Goal: Navigation & Orientation: Find specific page/section

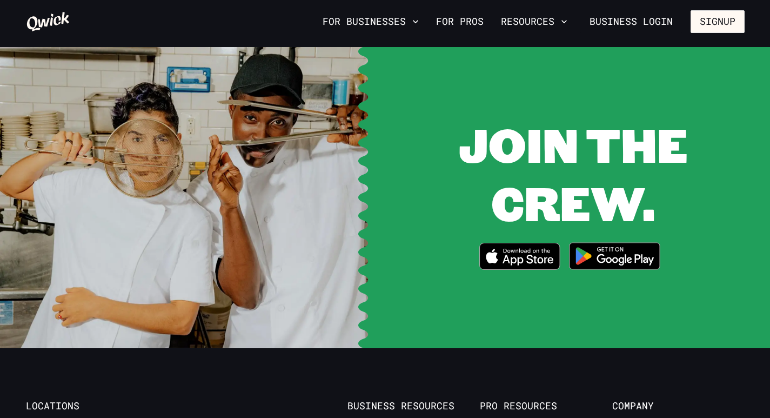
scroll to position [2162, 0]
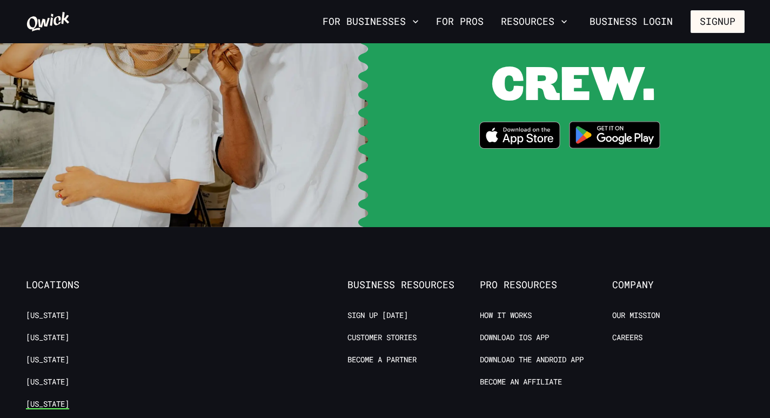
click at [46, 399] on link "[US_STATE]" at bounding box center [47, 404] width 43 height 10
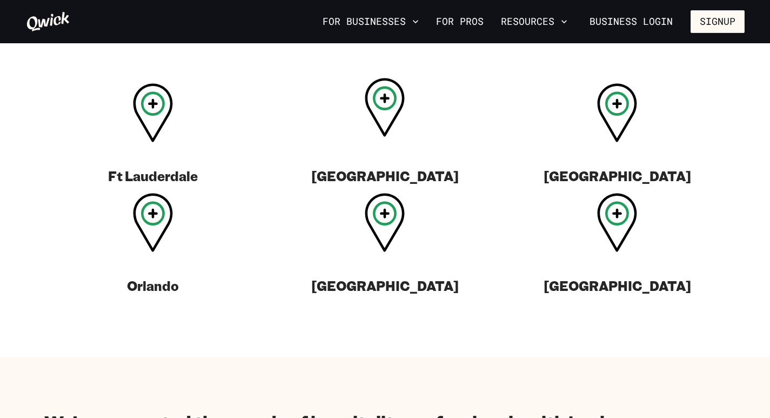
scroll to position [432, 0]
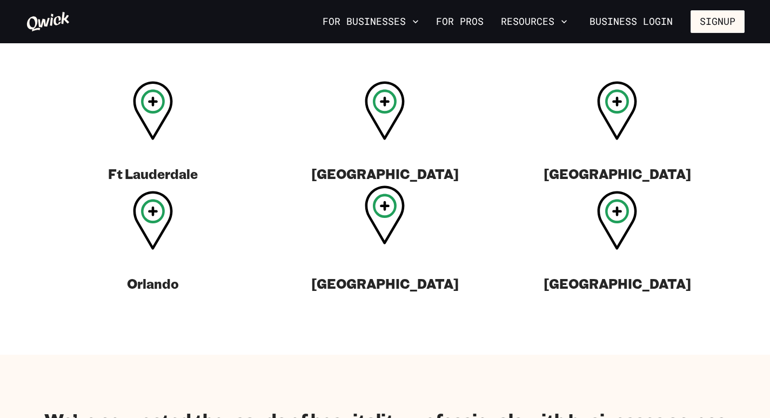
click at [385, 241] on icon at bounding box center [384, 215] width 39 height 58
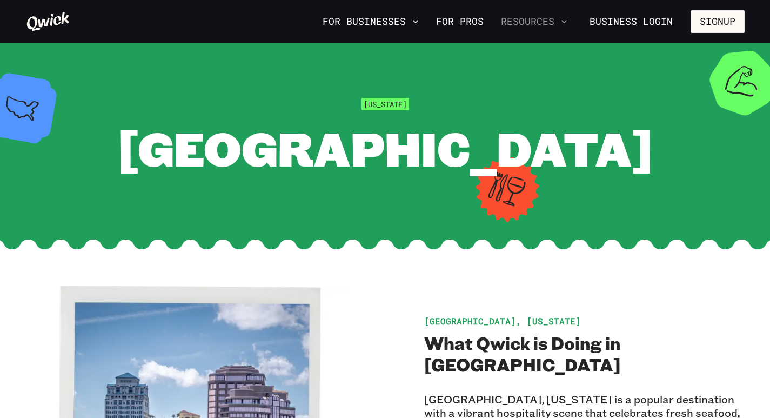
click at [564, 22] on icon "button" at bounding box center [564, 21] width 11 height 11
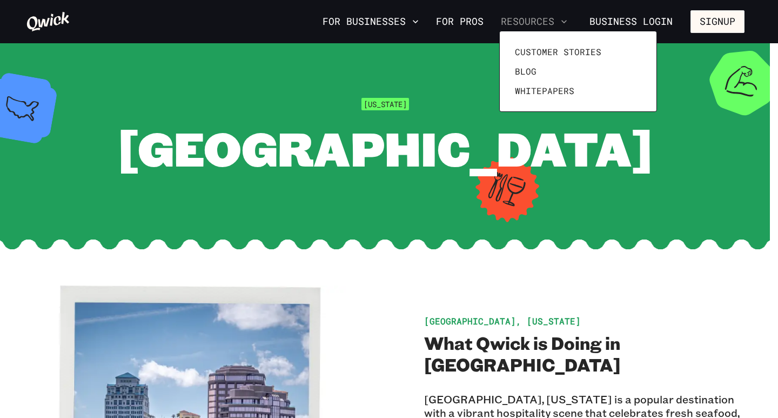
click at [564, 22] on div at bounding box center [389, 209] width 778 height 418
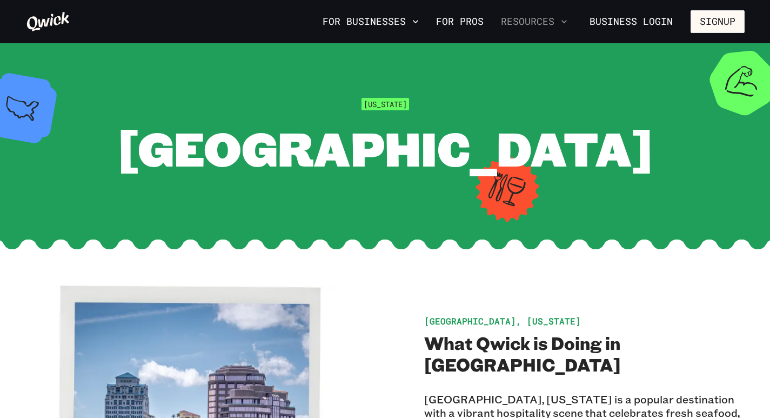
click at [559, 18] on button "Resources" at bounding box center [534, 21] width 75 height 18
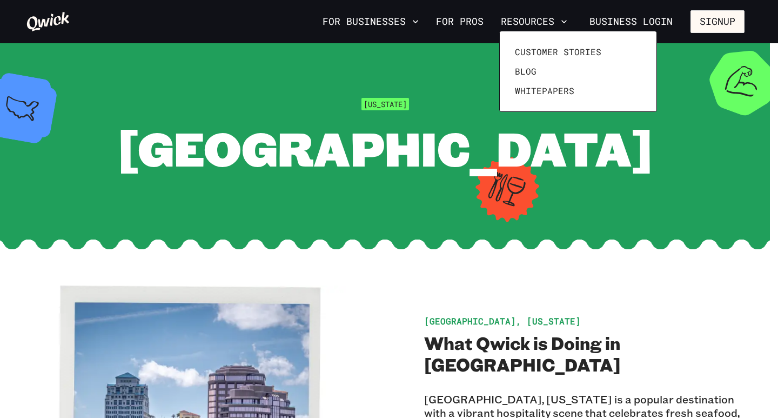
click at [574, 18] on div at bounding box center [389, 209] width 778 height 418
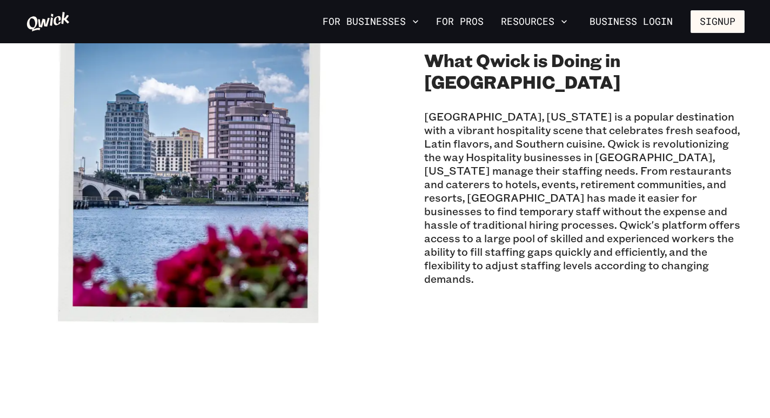
scroll to position [270, 0]
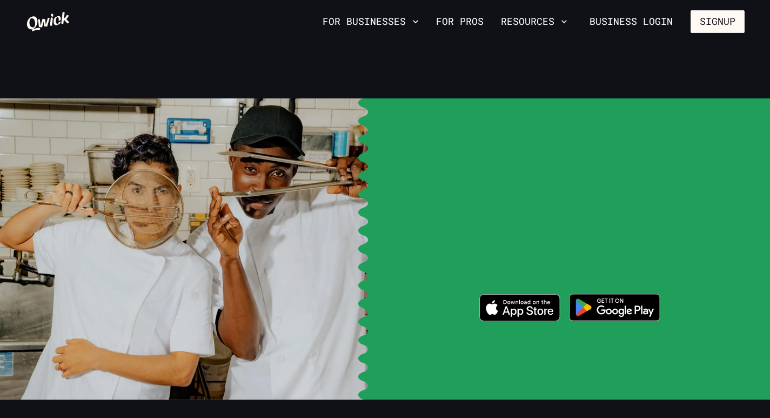
scroll to position [2219, 0]
